Goal: Information Seeking & Learning: Learn about a topic

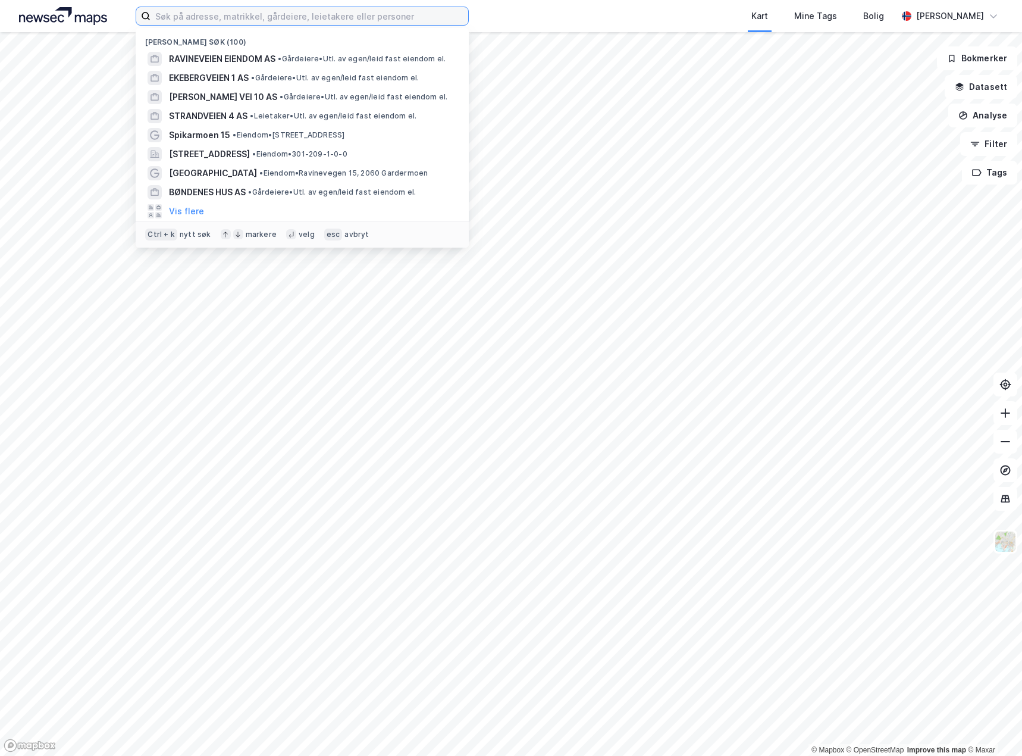
click at [190, 12] on input at bounding box center [310, 16] width 318 height 18
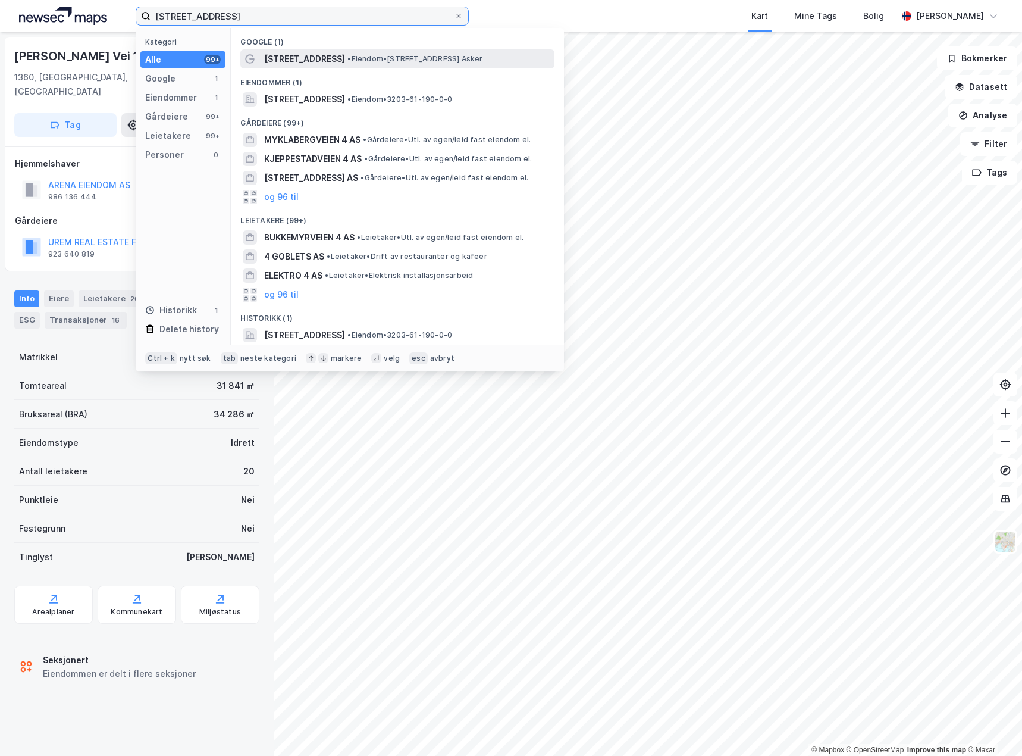
type input "[STREET_ADDRESS]"
click at [321, 57] on span "[STREET_ADDRESS]" at bounding box center [304, 59] width 81 height 14
